Goal: Task Accomplishment & Management: Manage account settings

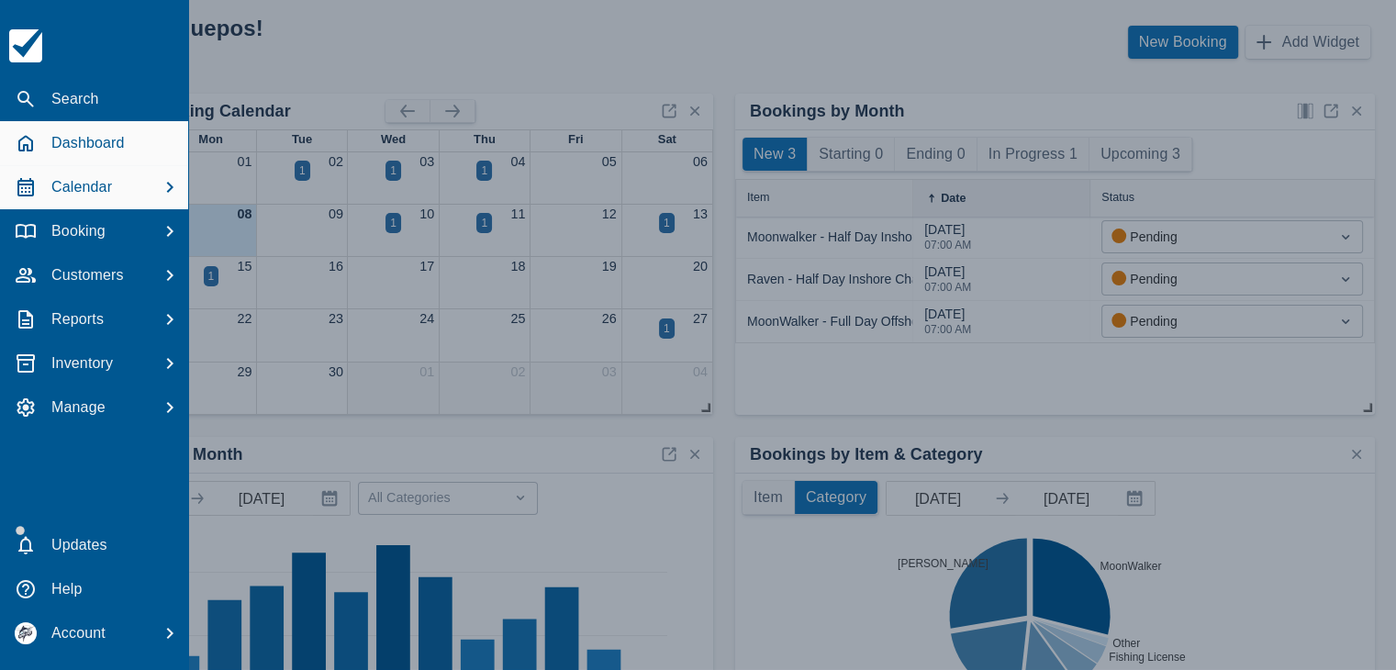
click at [85, 182] on p "Calendar" at bounding box center [81, 187] width 61 height 22
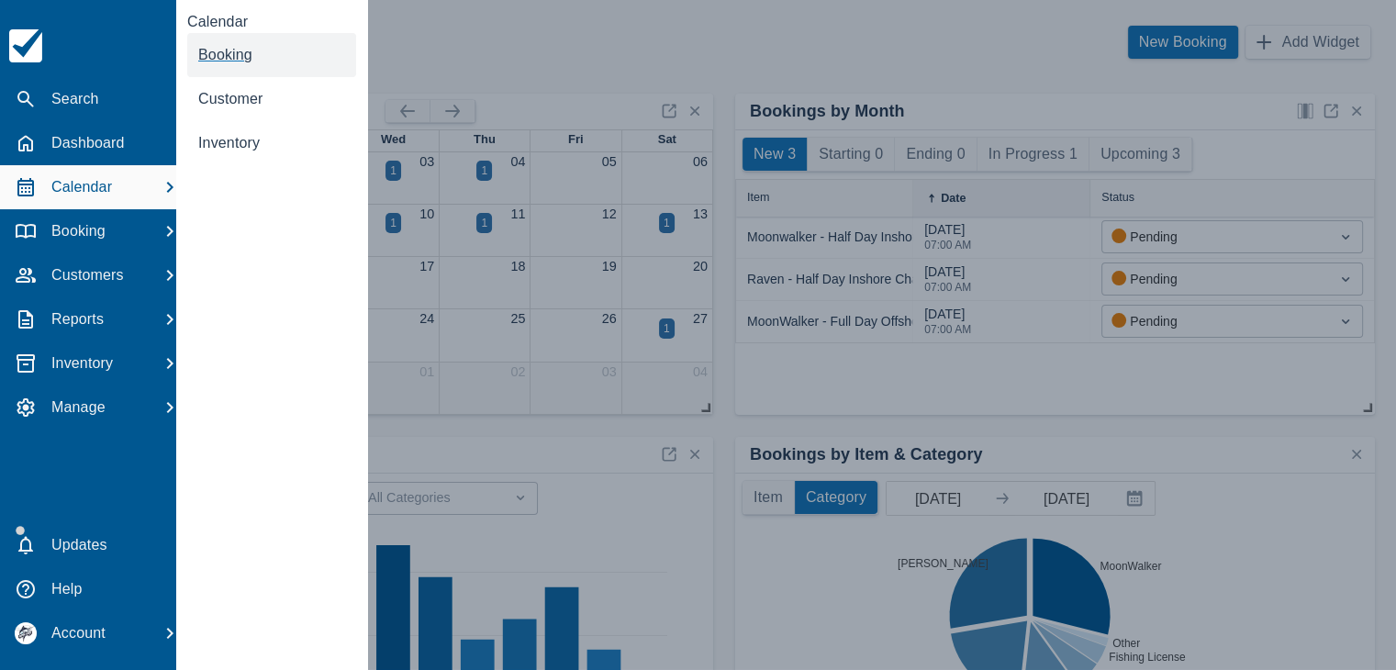
click at [235, 45] on link "Booking" at bounding box center [271, 55] width 169 height 44
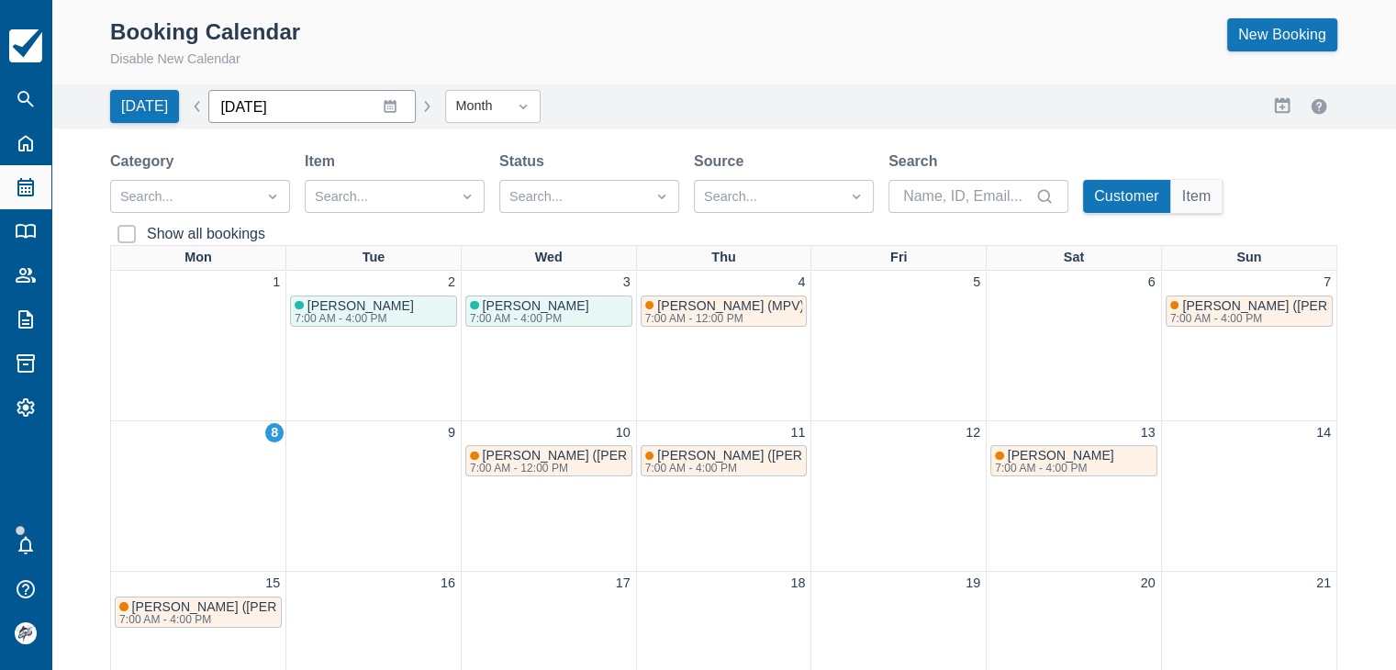
click at [383, 110] on input "September 2025" at bounding box center [311, 106] width 207 height 33
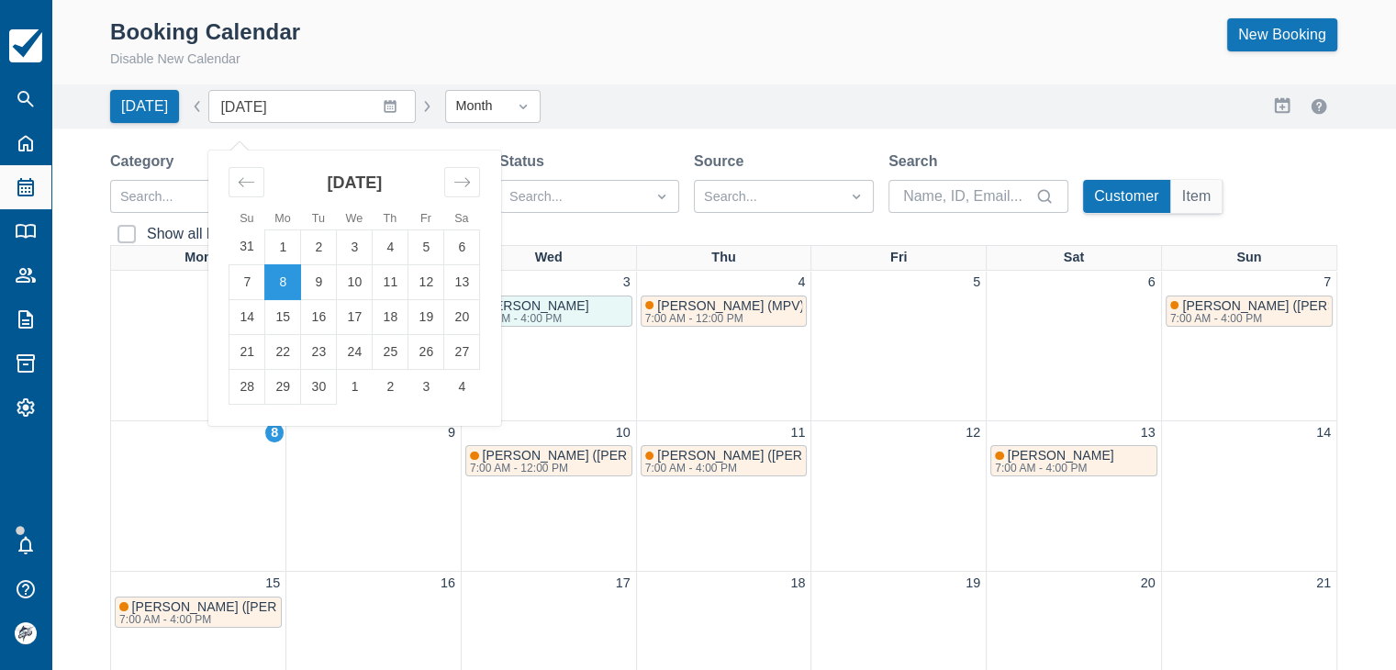
click at [659, 155] on div "Status" at bounding box center [589, 161] width 180 height 22
click at [379, 107] on input "September 2025" at bounding box center [311, 106] width 207 height 33
click at [453, 180] on icon "Move forward to switch to the next month." at bounding box center [461, 181] width 17 height 17
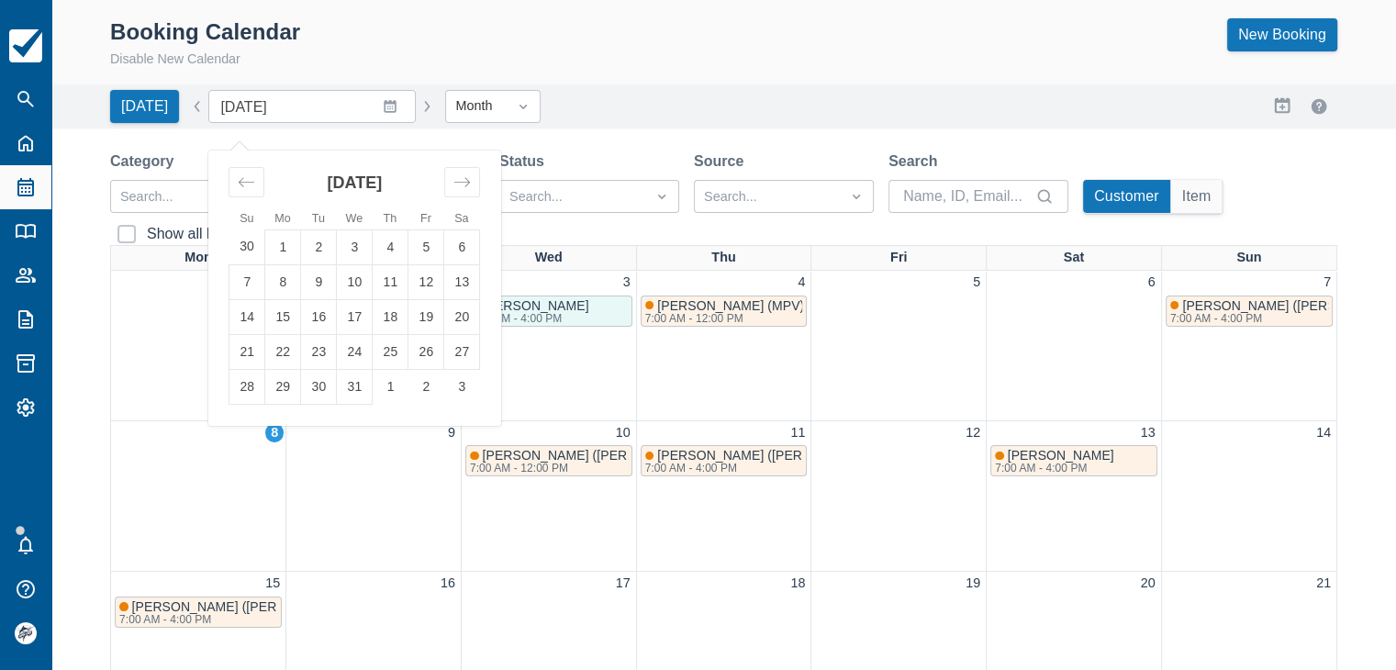
click at [275, 254] on td "1" at bounding box center [283, 246] width 36 height 35
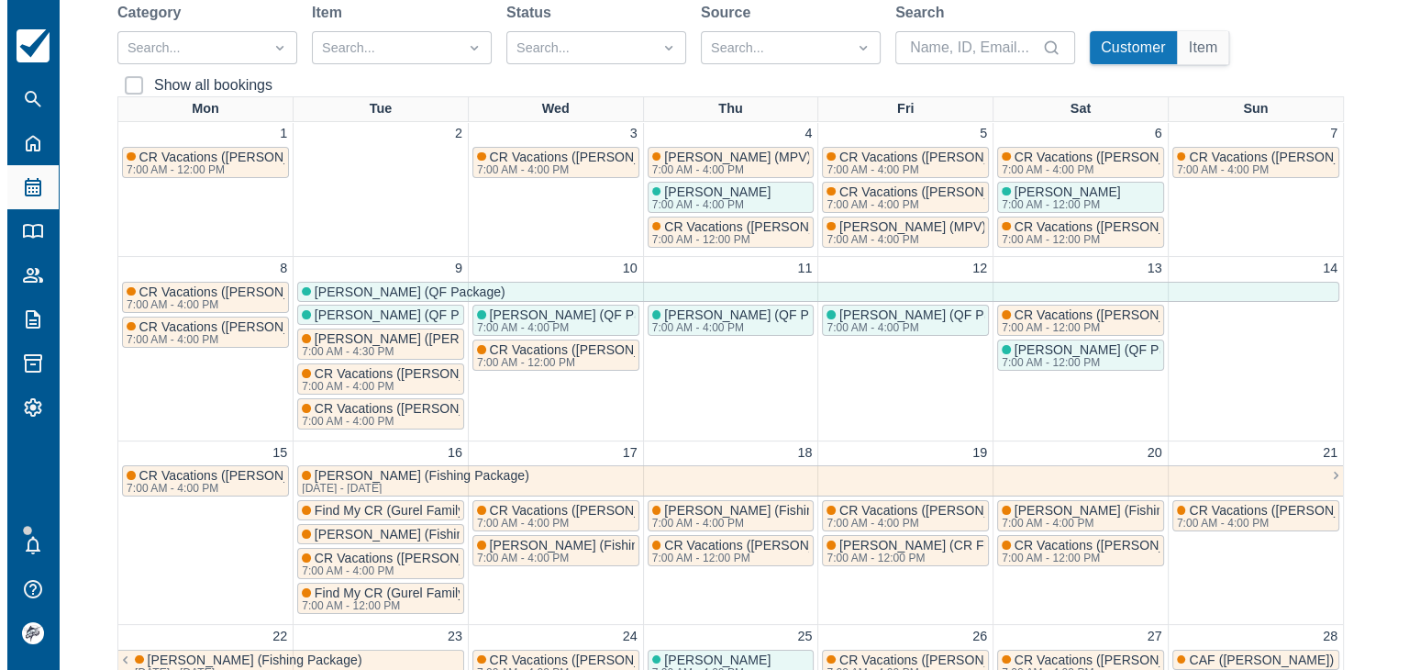
scroll to position [183, 0]
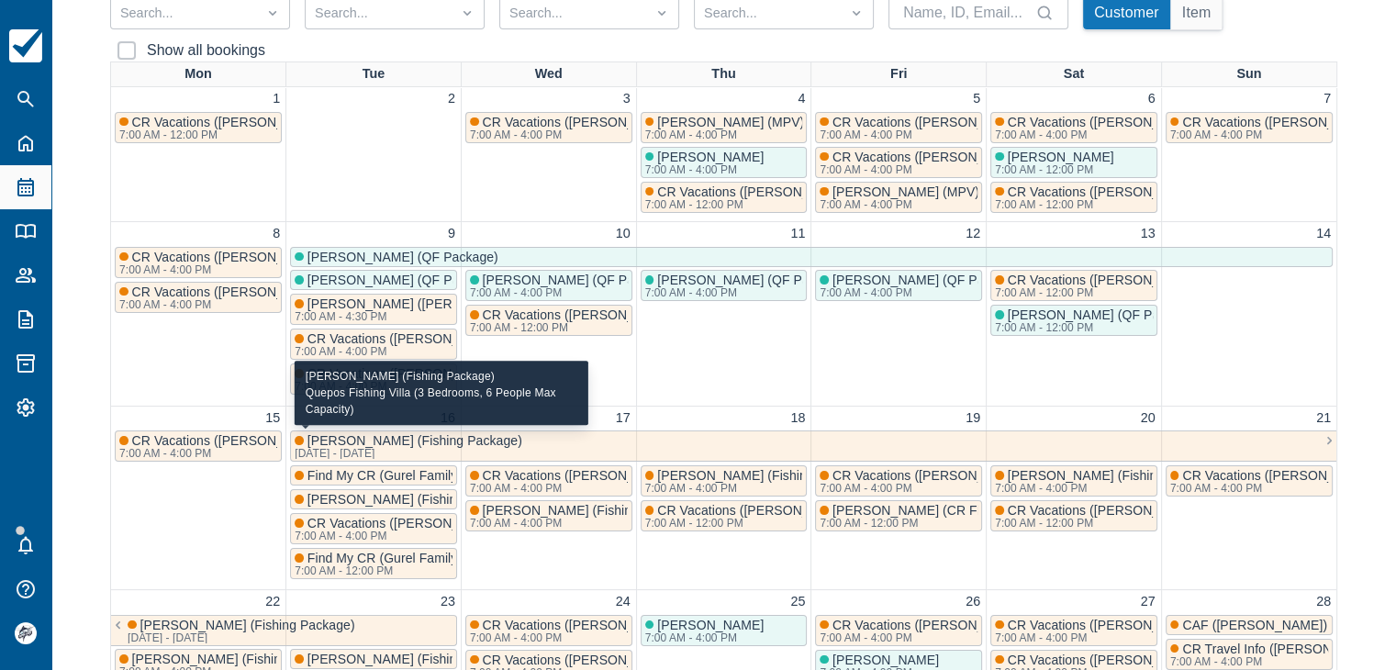
click at [455, 445] on div "Robert (Fishing Package) Dec 16 2025 - Dec 23 2025" at bounding box center [814, 446] width 1038 height 26
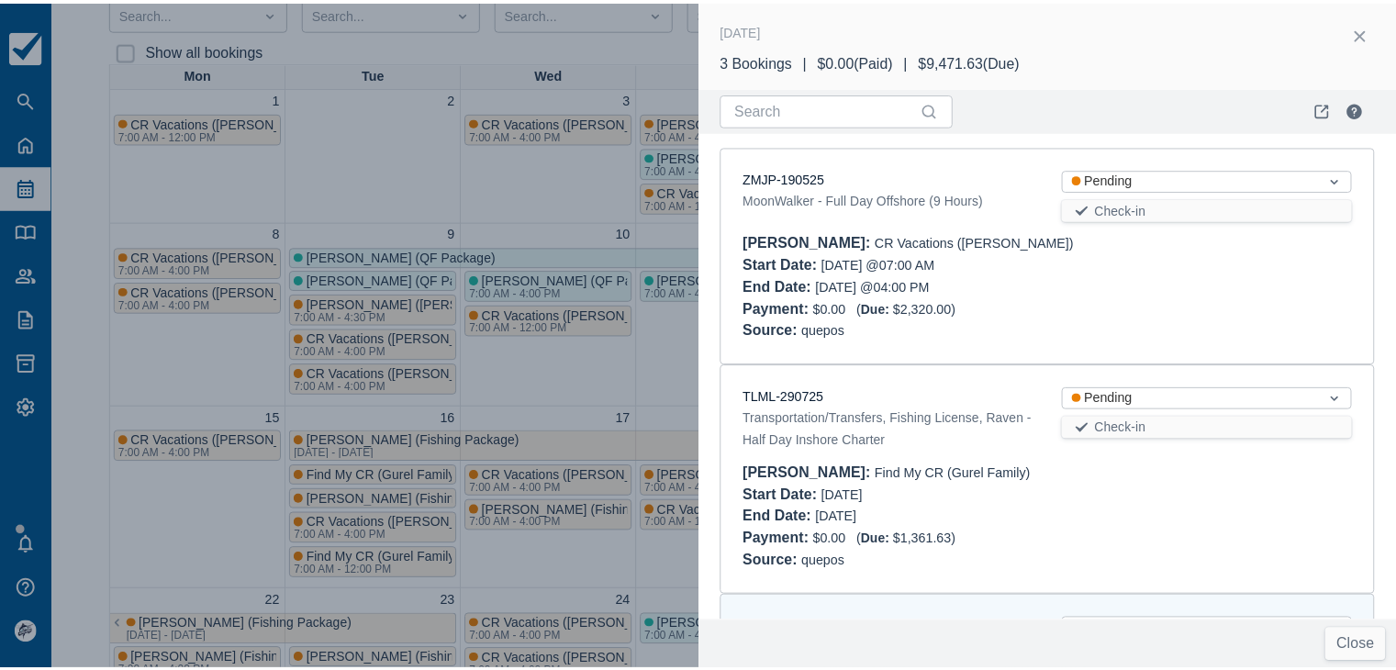
scroll to position [242, 0]
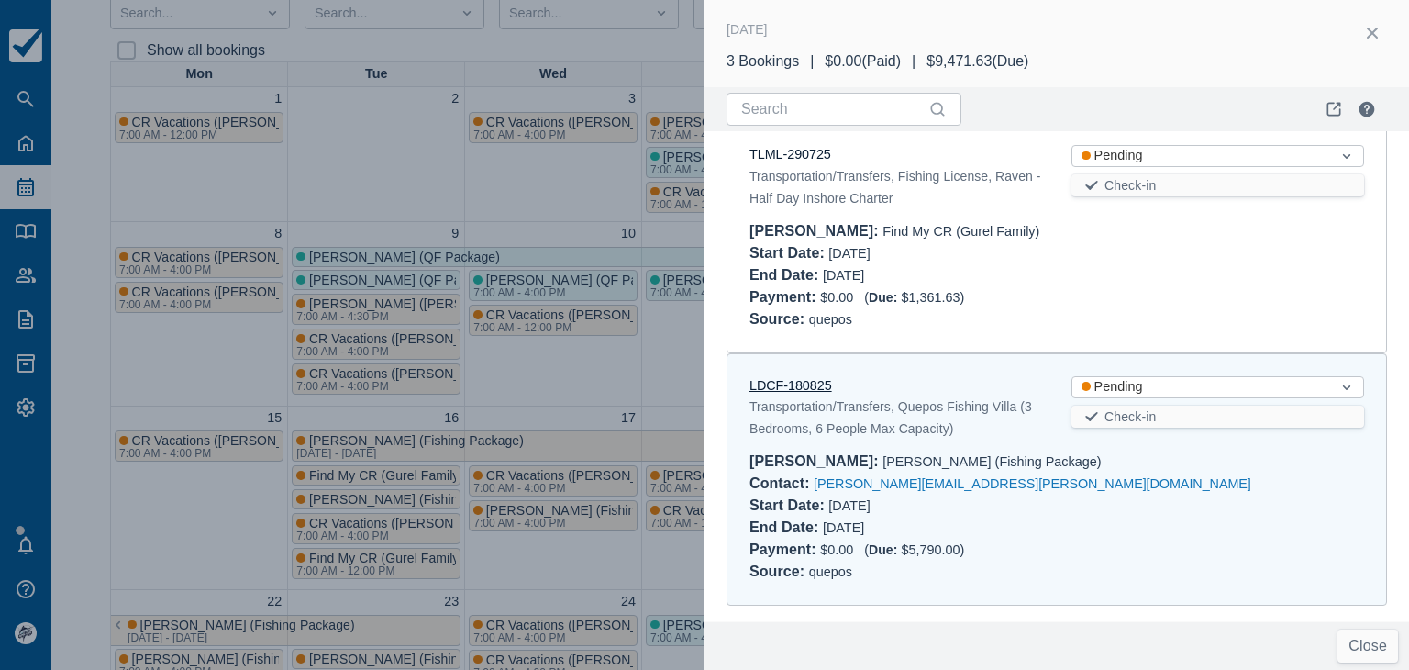
click at [777, 384] on link "LDCF-180825" at bounding box center [791, 385] width 83 height 15
drag, startPoint x: 1361, startPoint y: 40, endPoint x: 528, endPoint y: 11, distance: 833.6
click at [1361, 40] on button "button" at bounding box center [1372, 32] width 29 height 29
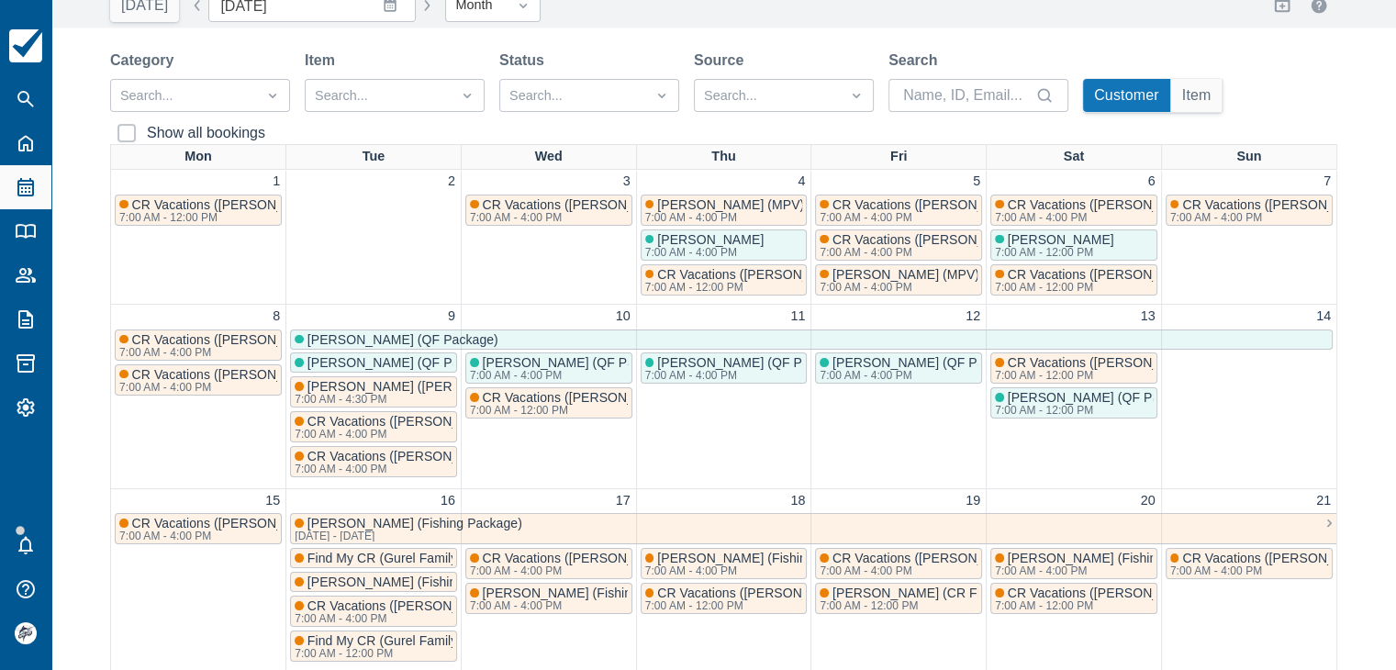
scroll to position [0, 0]
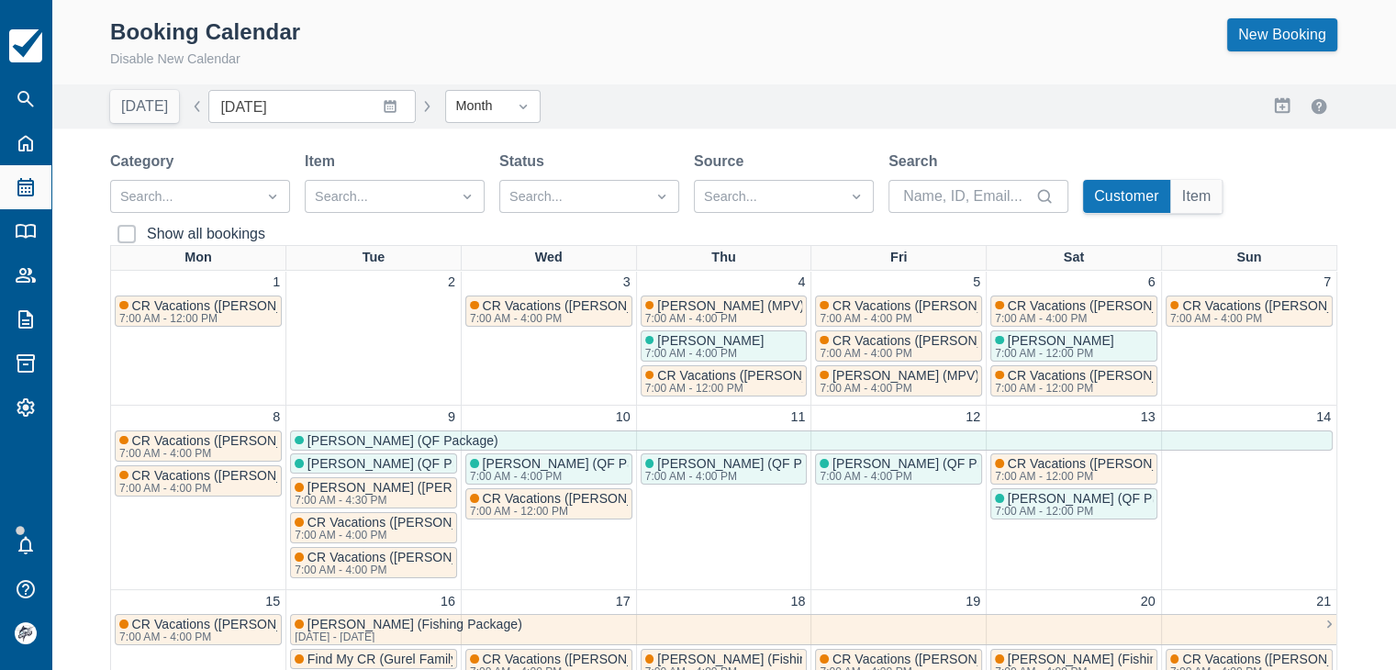
drag, startPoint x: 139, startPoint y: 104, endPoint x: 149, endPoint y: 108, distance: 10.3
click at [139, 104] on button "Today" at bounding box center [144, 106] width 69 height 33
type input "September 2025"
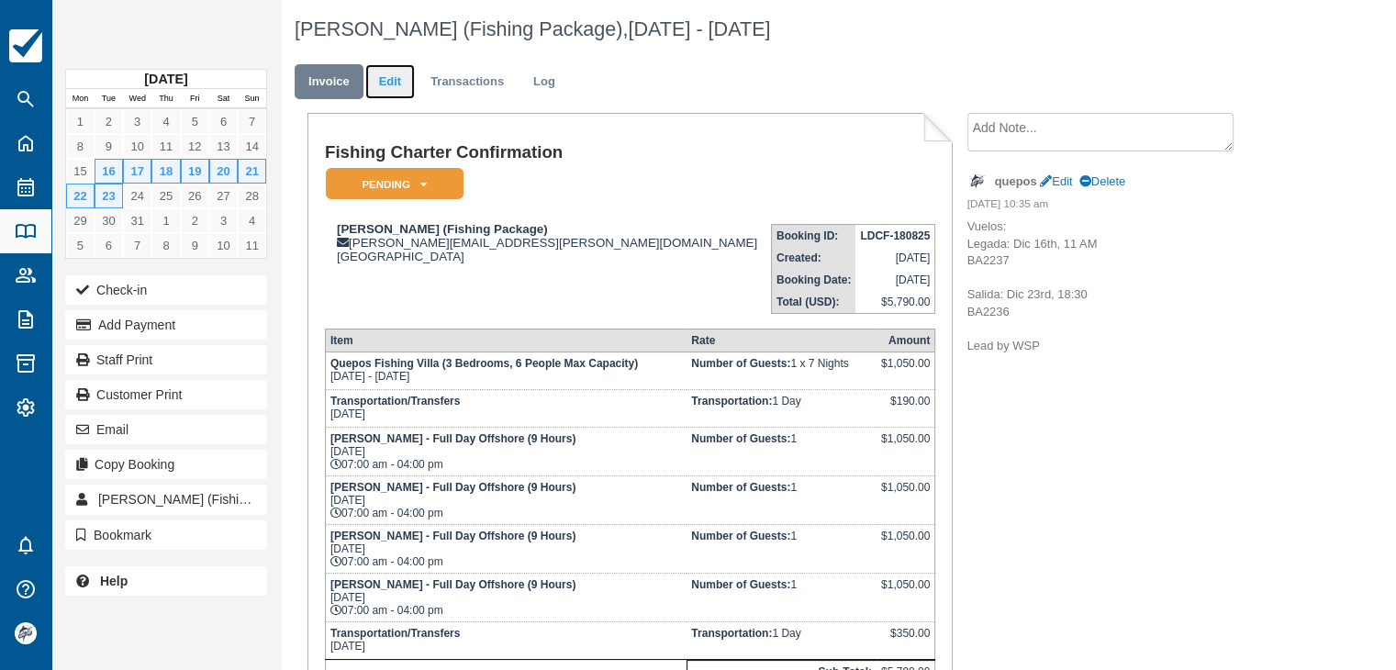
click at [388, 82] on link "Edit" at bounding box center [390, 82] width 50 height 36
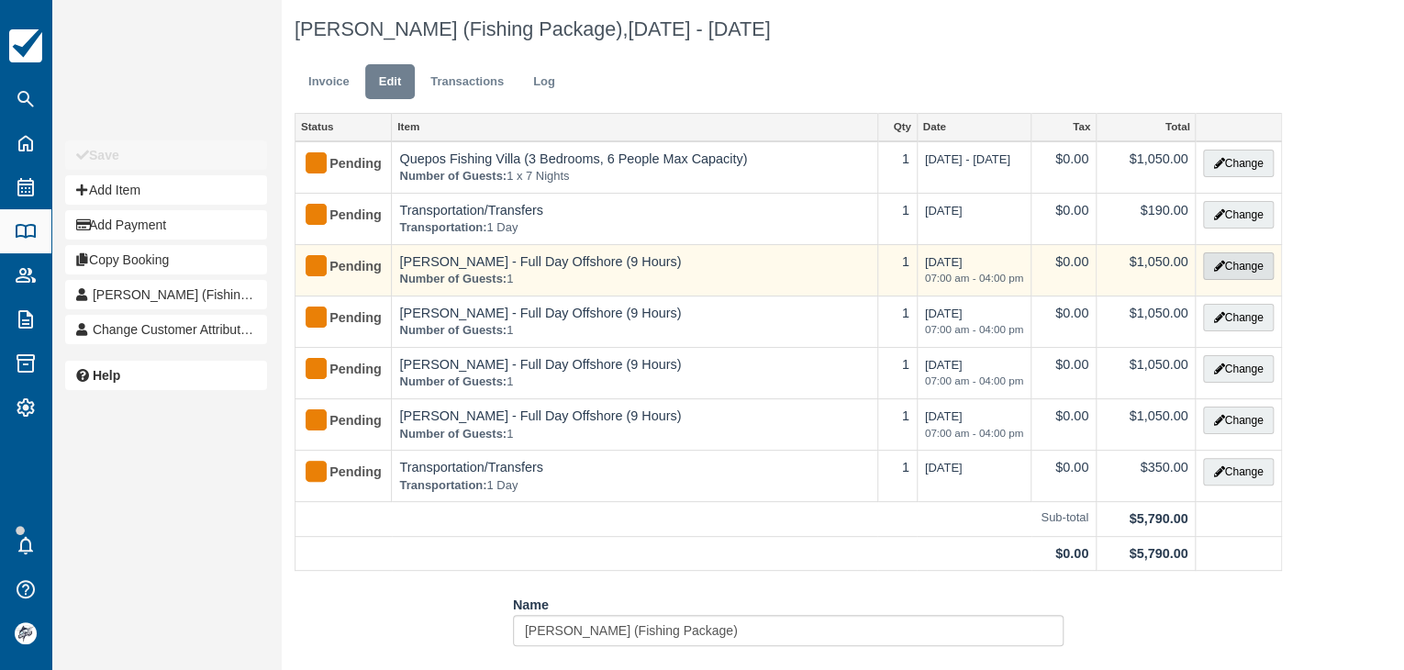
click at [1247, 270] on button "Change" at bounding box center [1238, 266] width 70 height 28
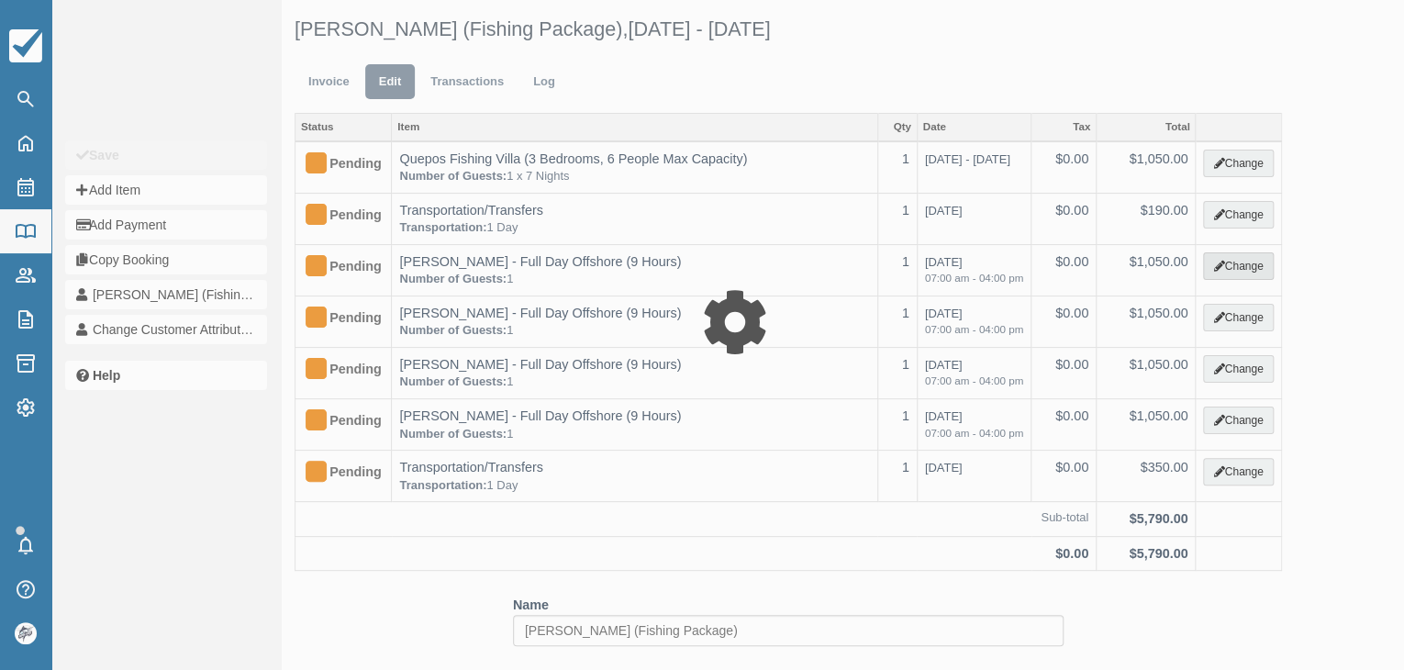
type input "1050.00"
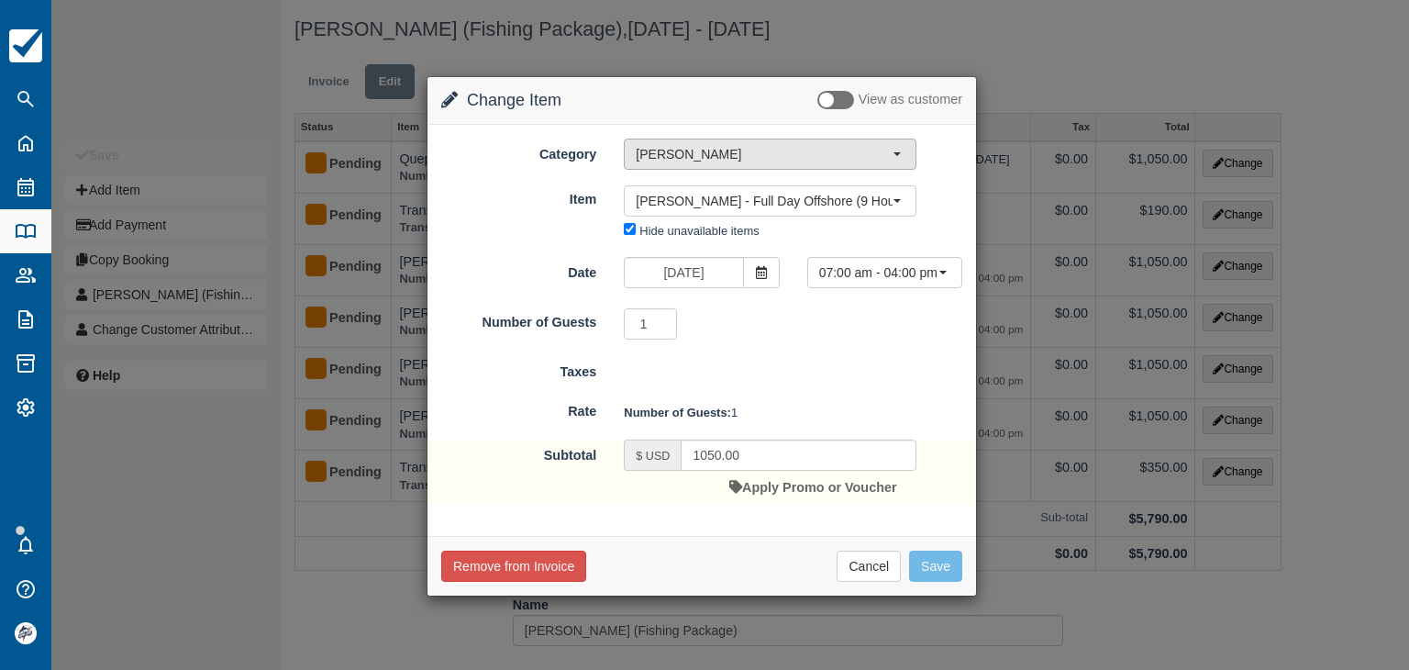
click at [672, 147] on span "Isabella" at bounding box center [764, 154] width 257 height 18
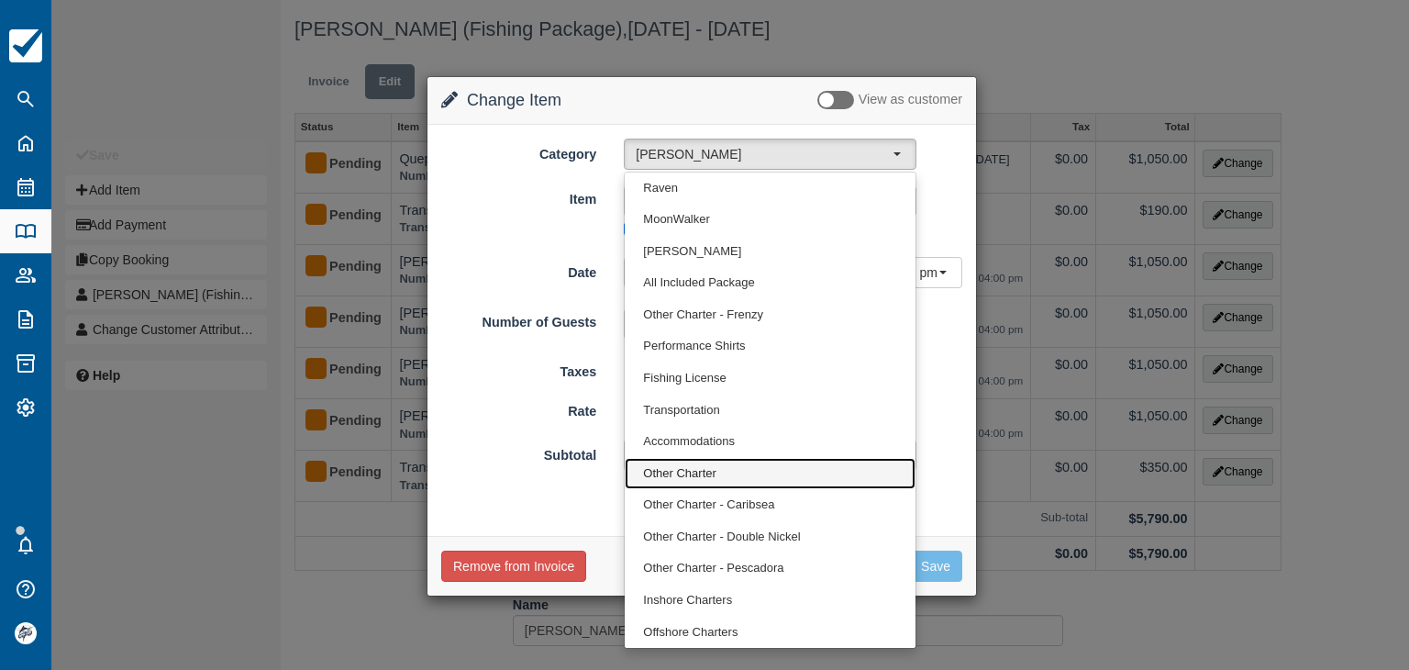
click at [690, 468] on span "Other Charter" at bounding box center [679, 473] width 72 height 17
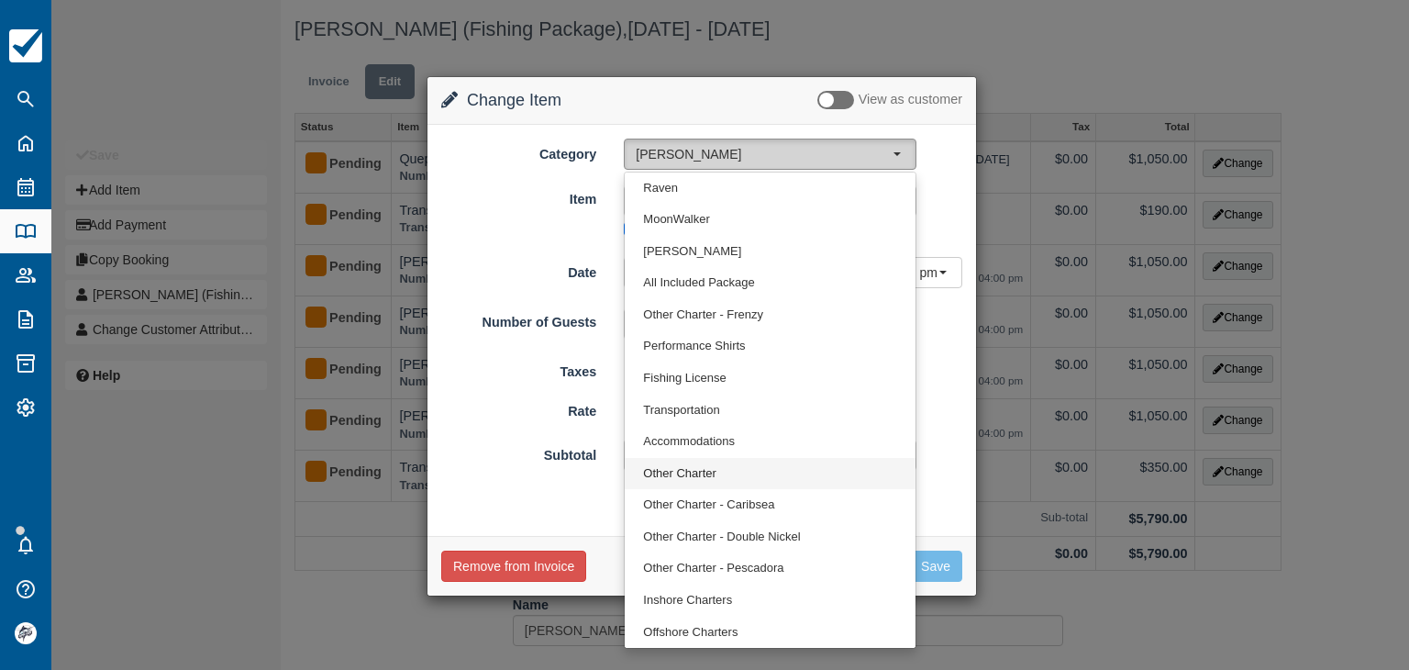
select select "8"
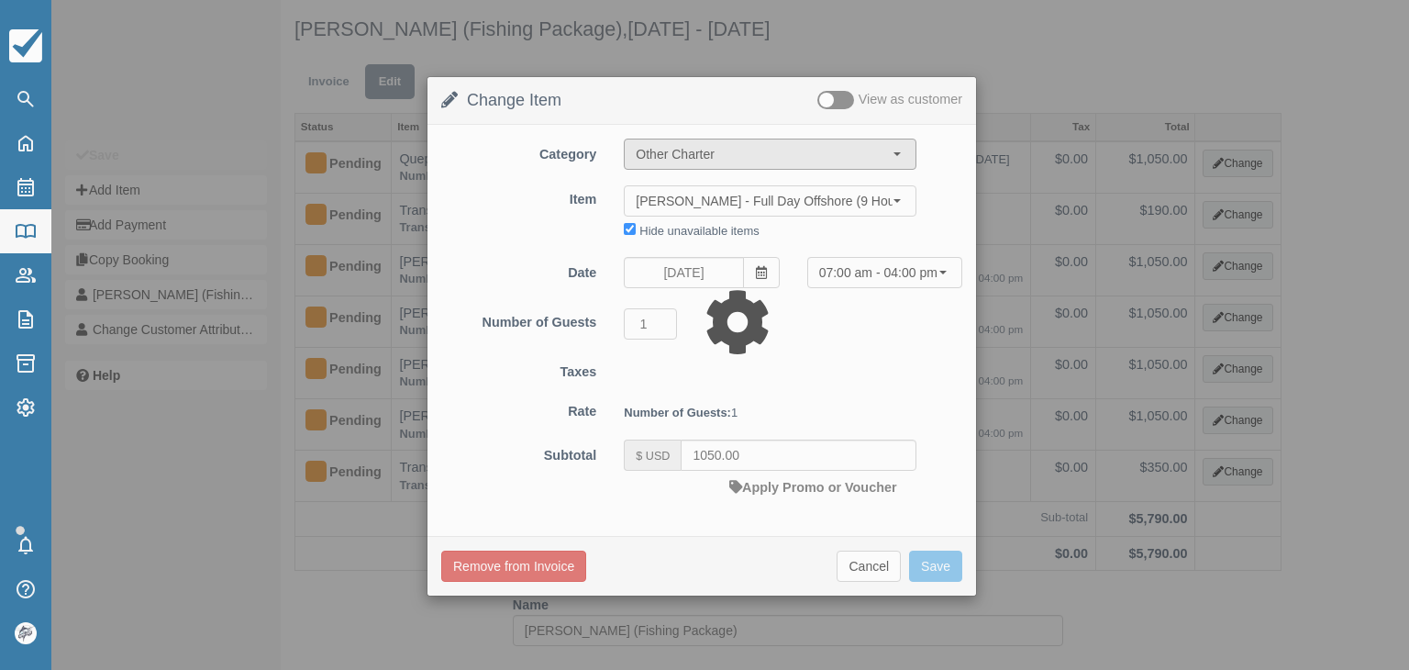
type input "1300.00"
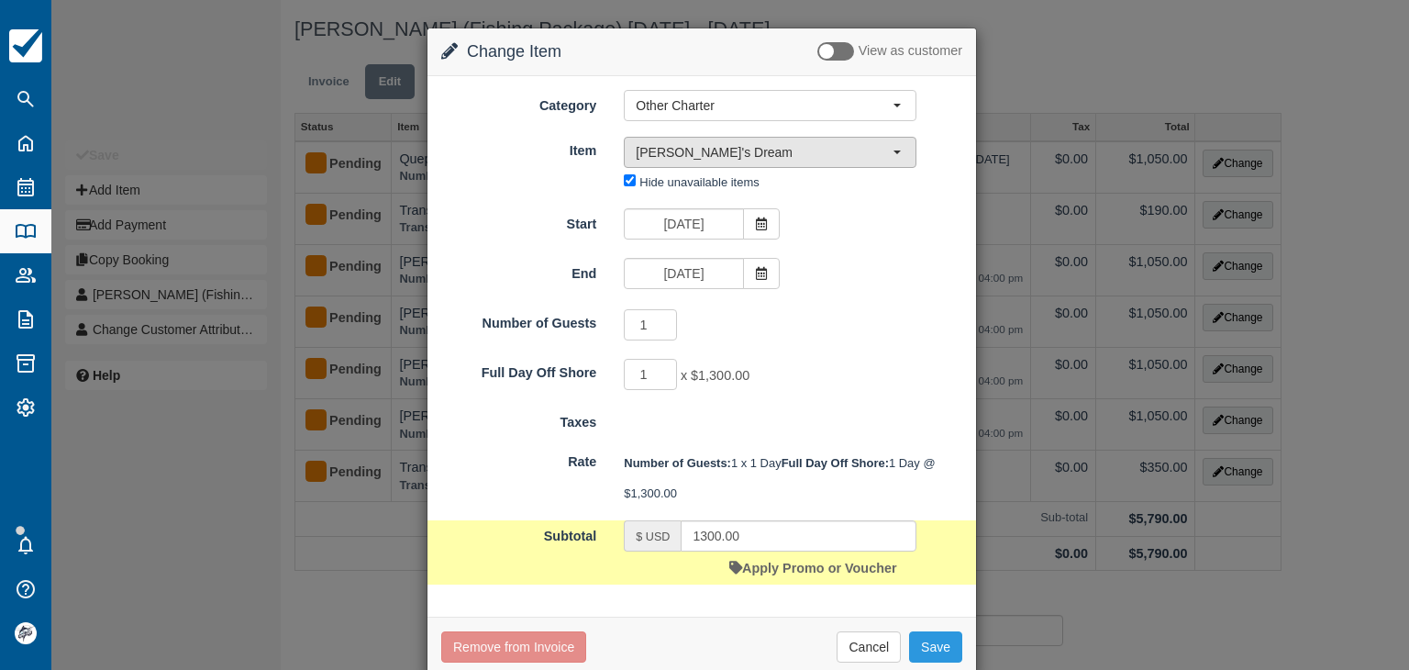
click at [690, 155] on span "Amy's Dream" at bounding box center [764, 152] width 257 height 18
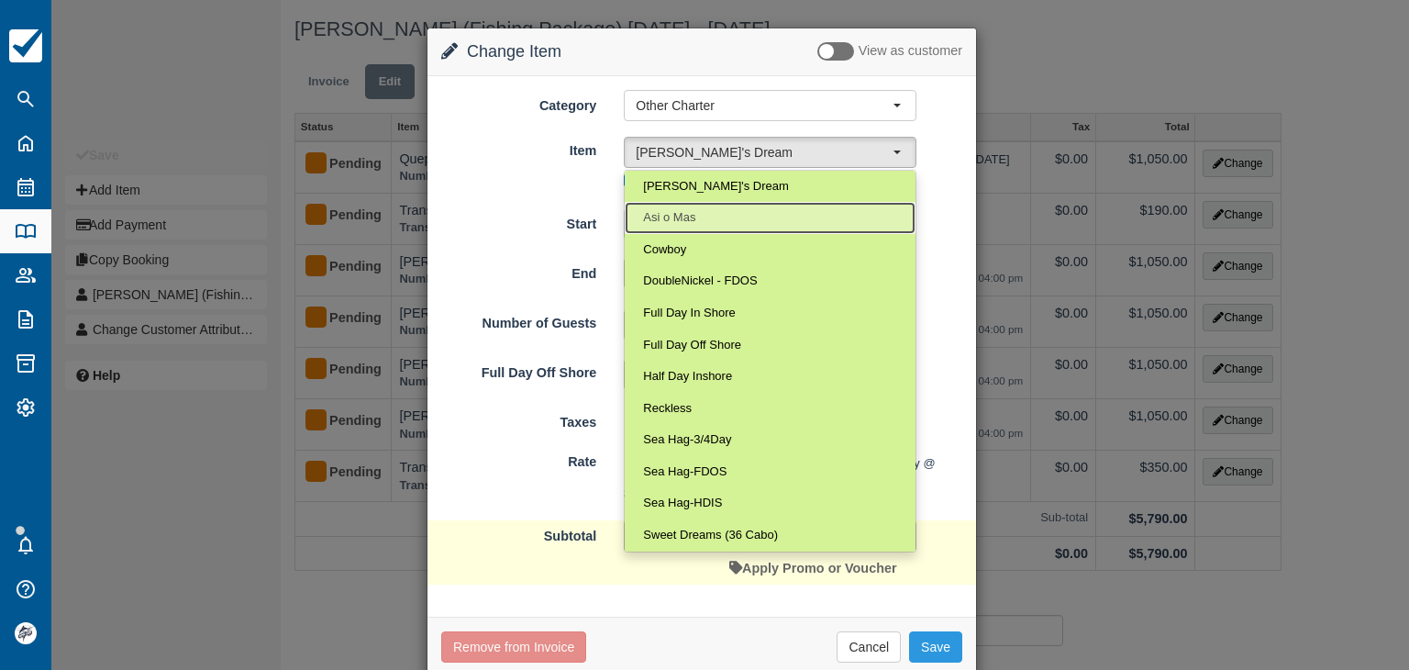
click at [689, 220] on span "Asi o Mas" at bounding box center [669, 217] width 52 height 17
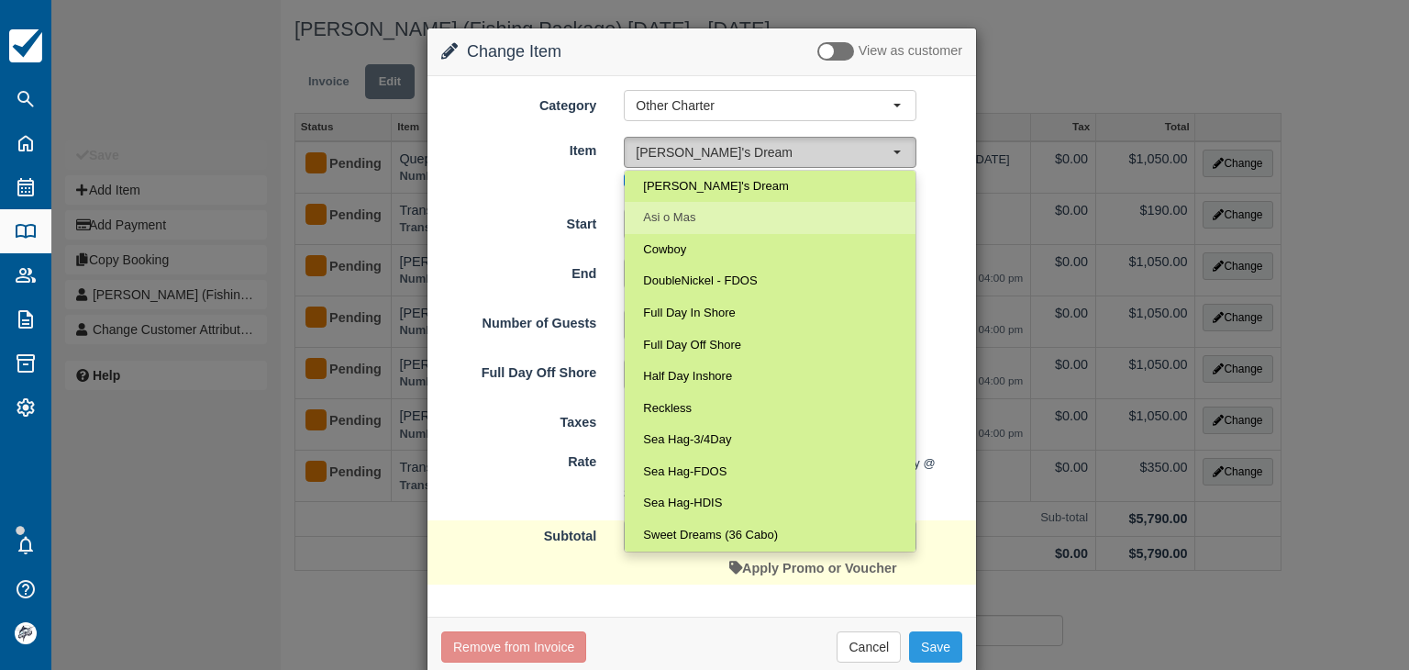
select select "65"
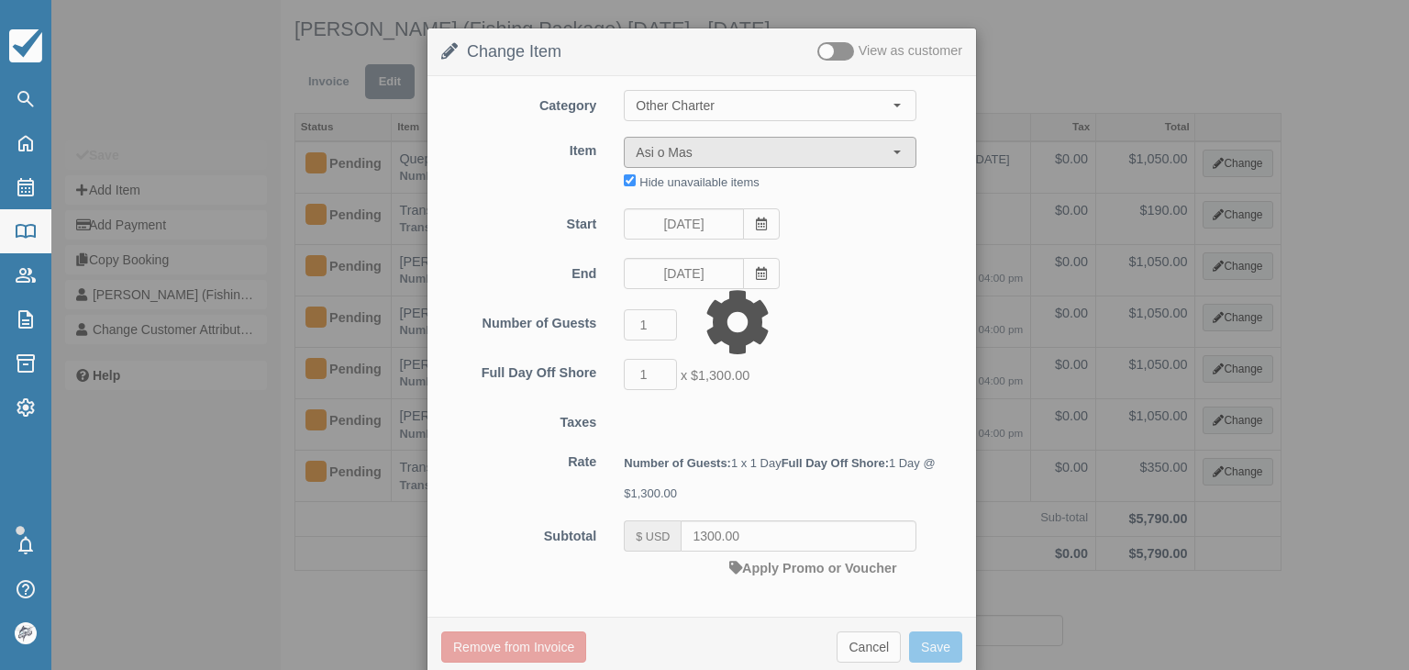
type input "650.00"
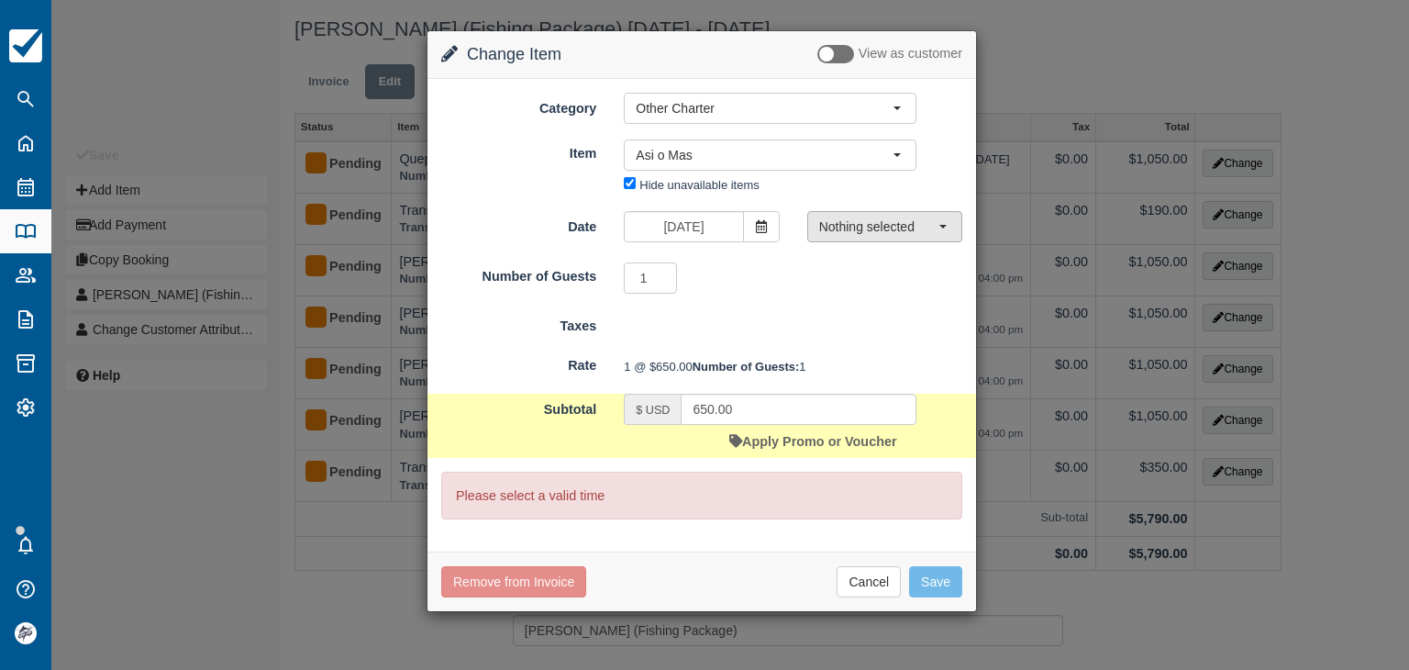
click at [865, 226] on span "Nothing selected" at bounding box center [878, 226] width 119 height 18
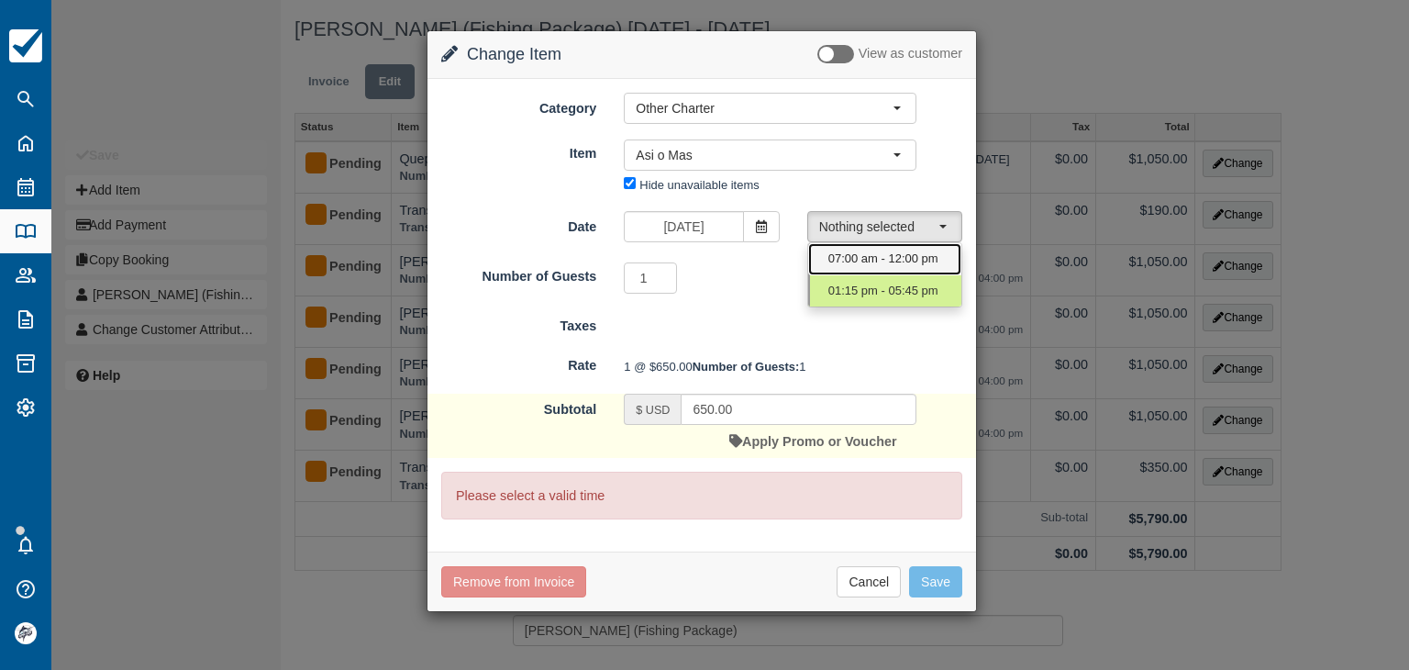
click at [867, 259] on span "07:00 am - 12:00 pm" at bounding box center [883, 258] width 110 height 17
select select "0"
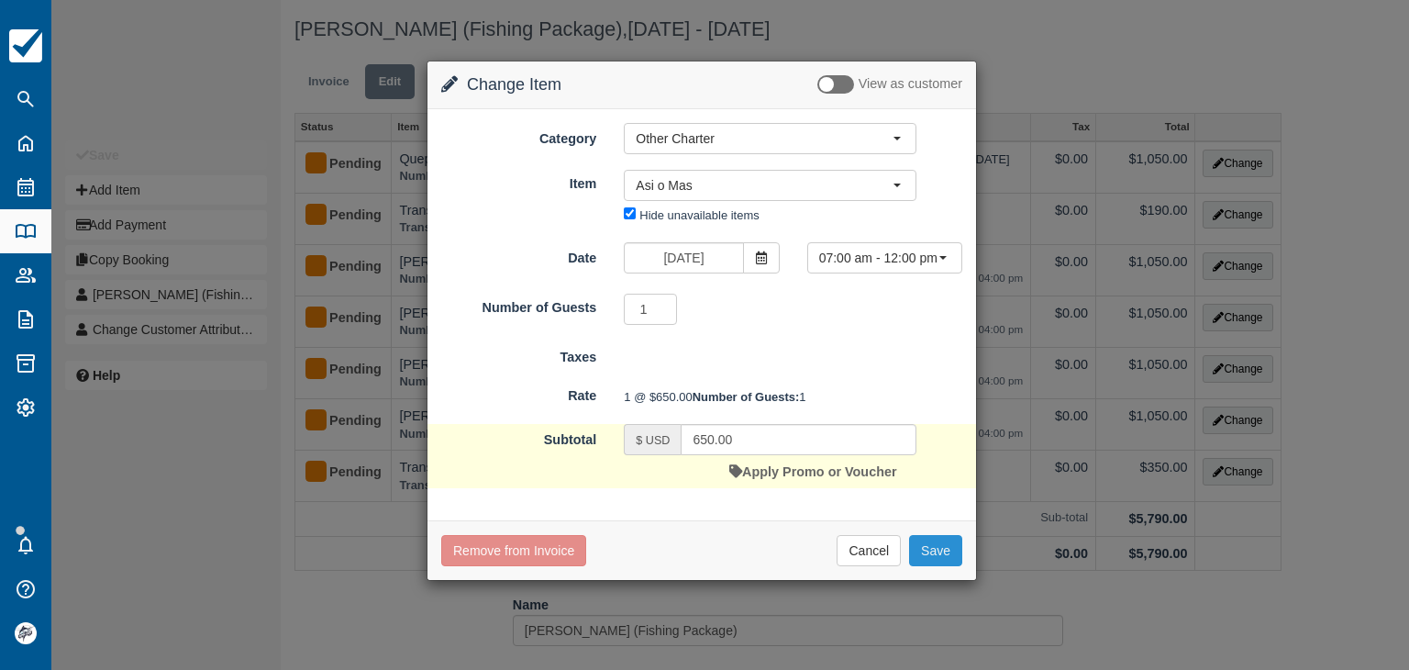
click at [943, 566] on button "Save" at bounding box center [935, 550] width 53 height 31
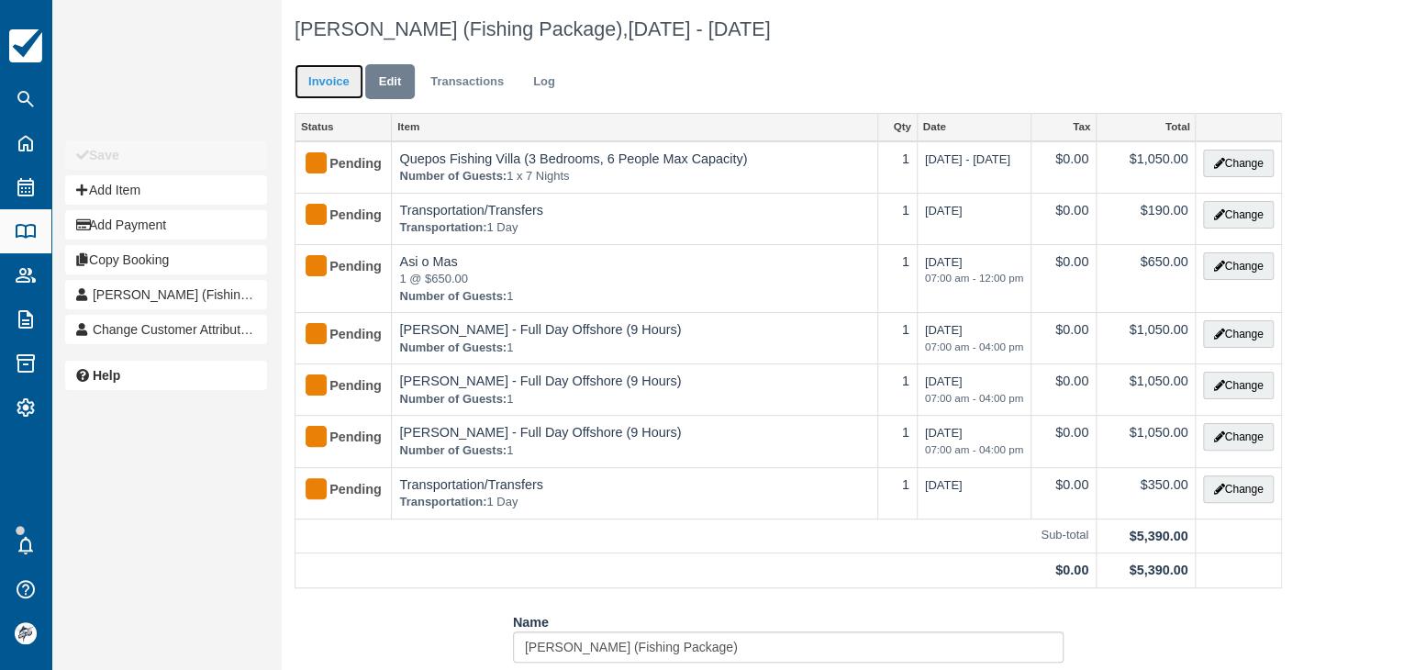
drag, startPoint x: 330, startPoint y: 93, endPoint x: 341, endPoint y: 96, distance: 11.6
click at [331, 93] on link "Invoice" at bounding box center [329, 82] width 69 height 36
